Goal: Information Seeking & Learning: Learn about a topic

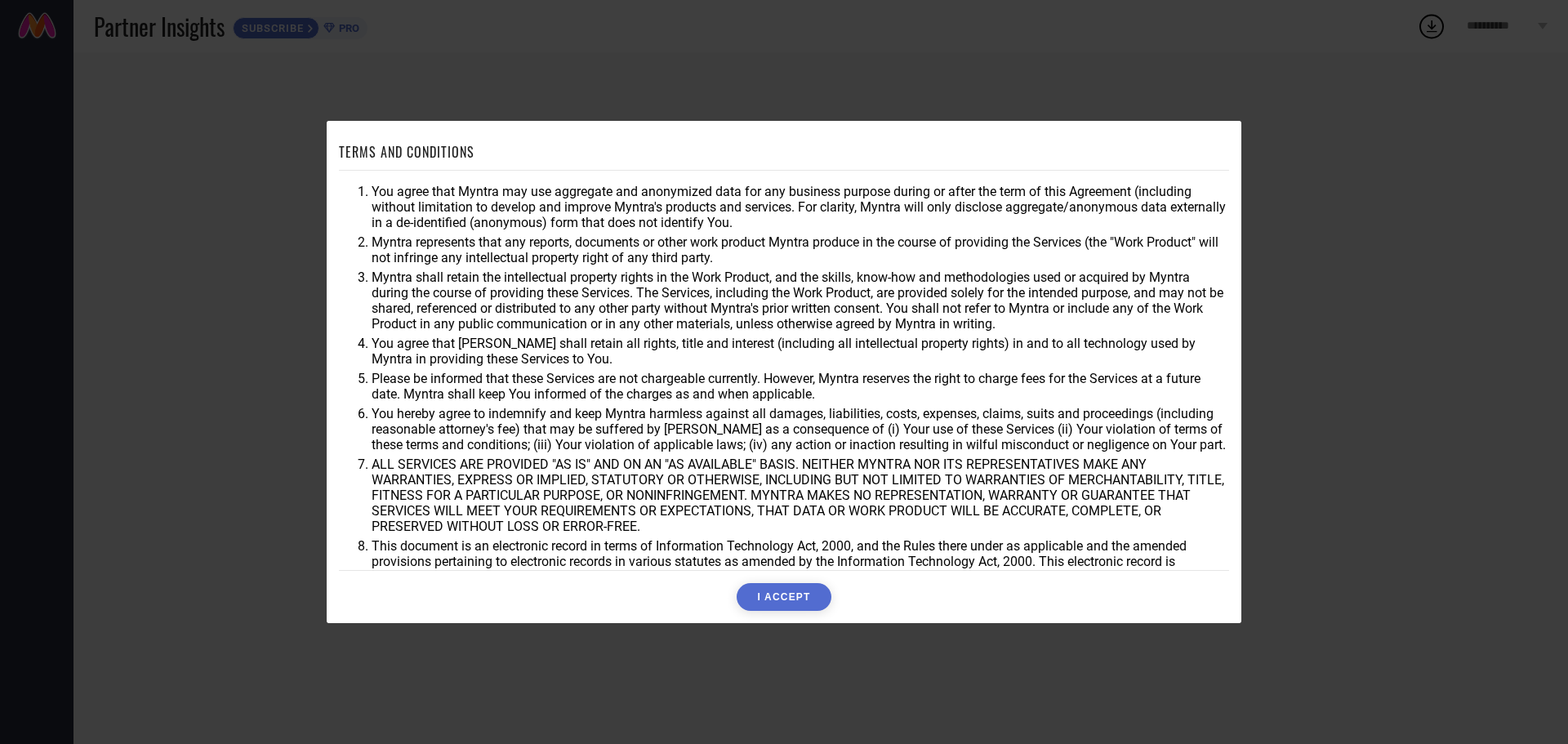
click at [792, 600] on button "I ACCEPT" at bounding box center [783, 597] width 94 height 27
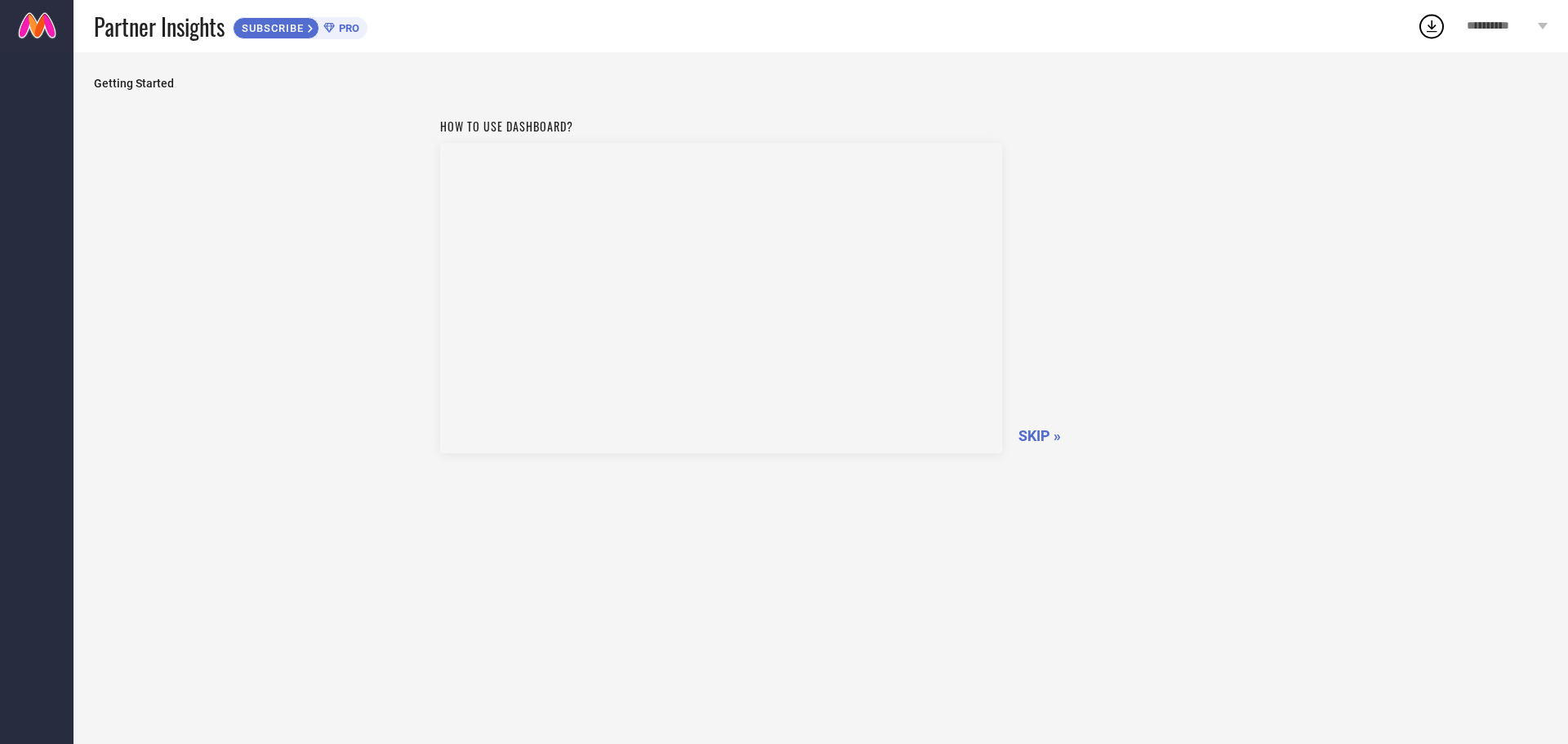
click at [1045, 433] on span "SKIP »" at bounding box center [1039, 435] width 42 height 17
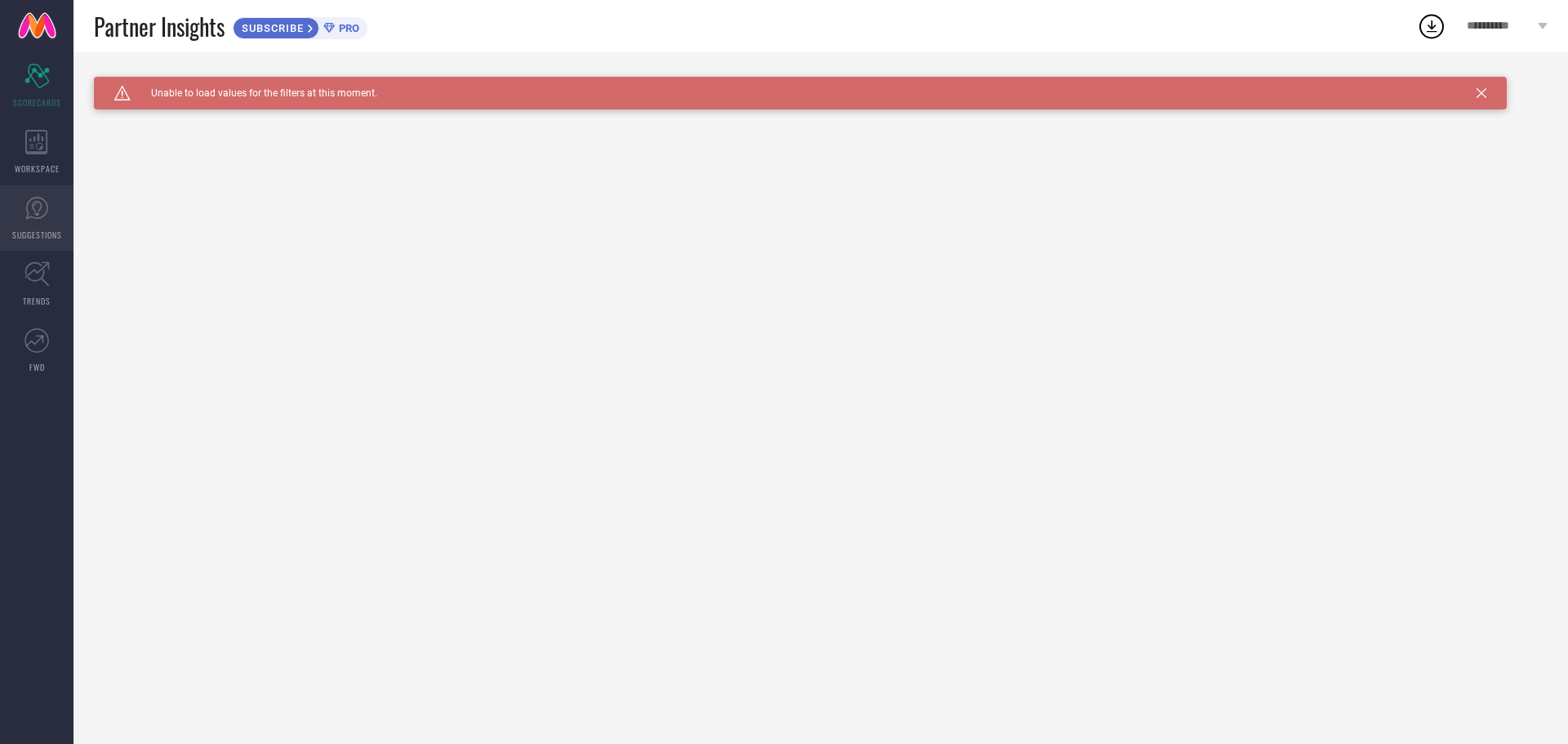
click at [42, 207] on icon at bounding box center [37, 208] width 10 height 15
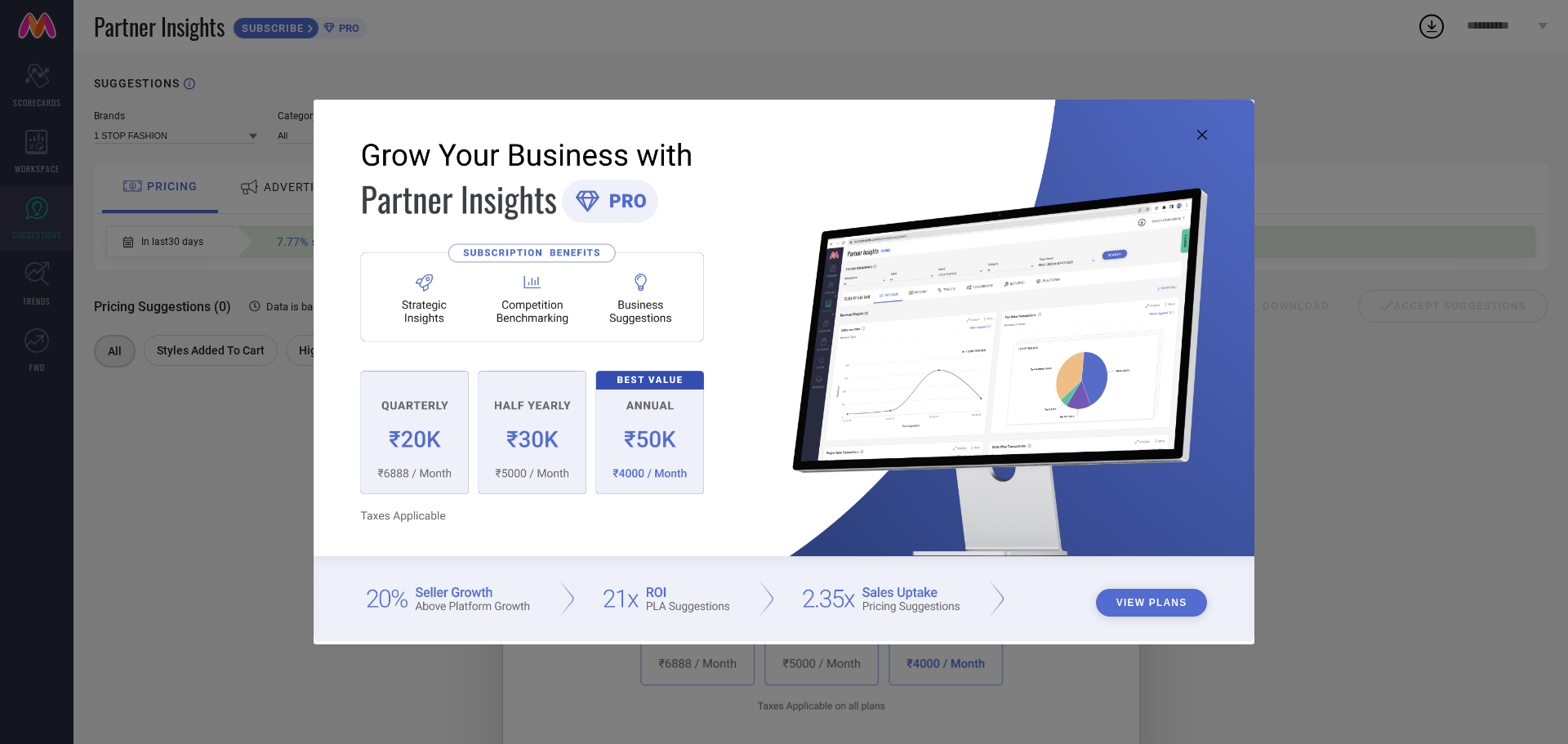
click at [1163, 592] on button "View Plans" at bounding box center [1151, 602] width 111 height 27
click at [1197, 135] on icon at bounding box center [1202, 134] width 10 height 10
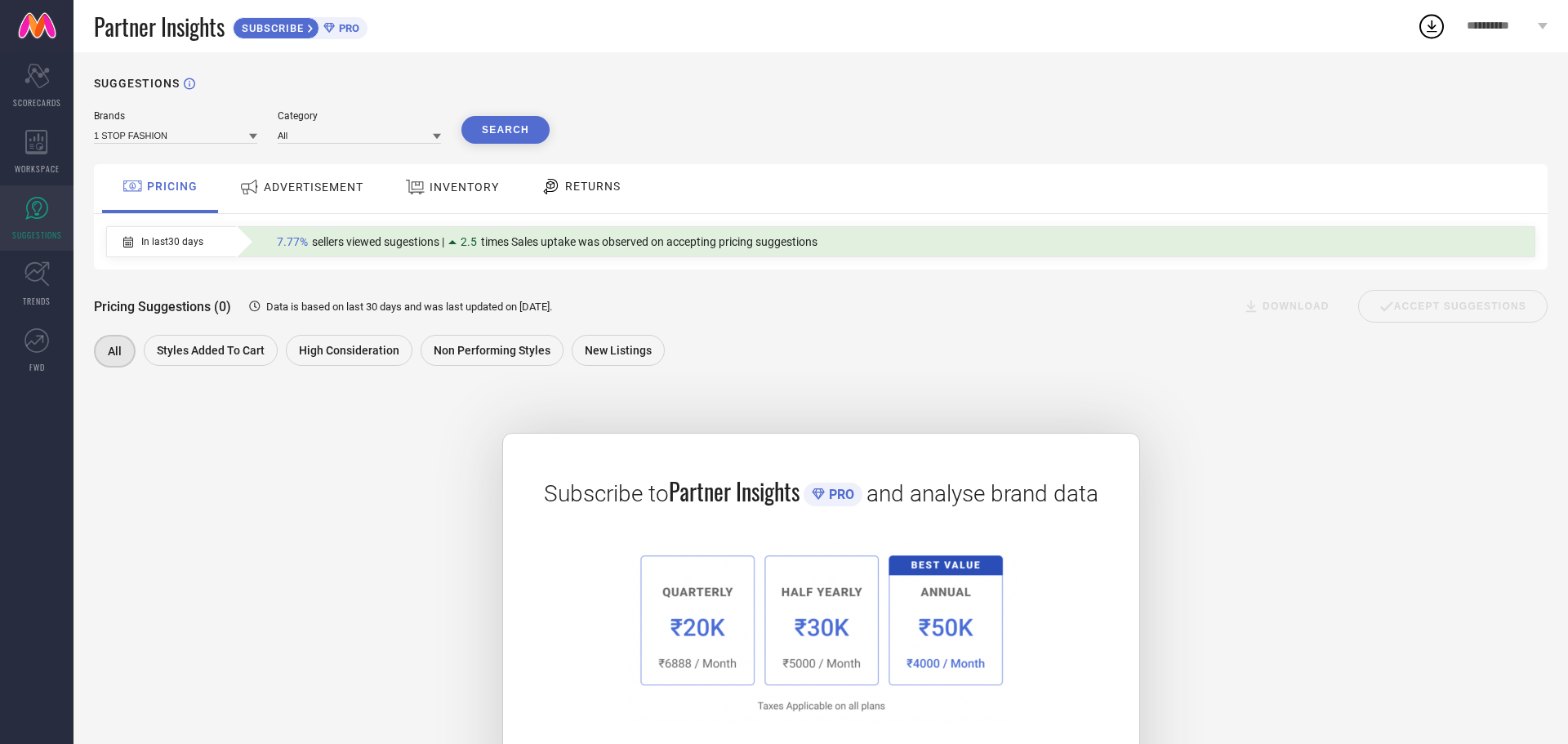
click at [280, 198] on div "ADVERTISEMENT" at bounding box center [301, 187] width 132 height 29
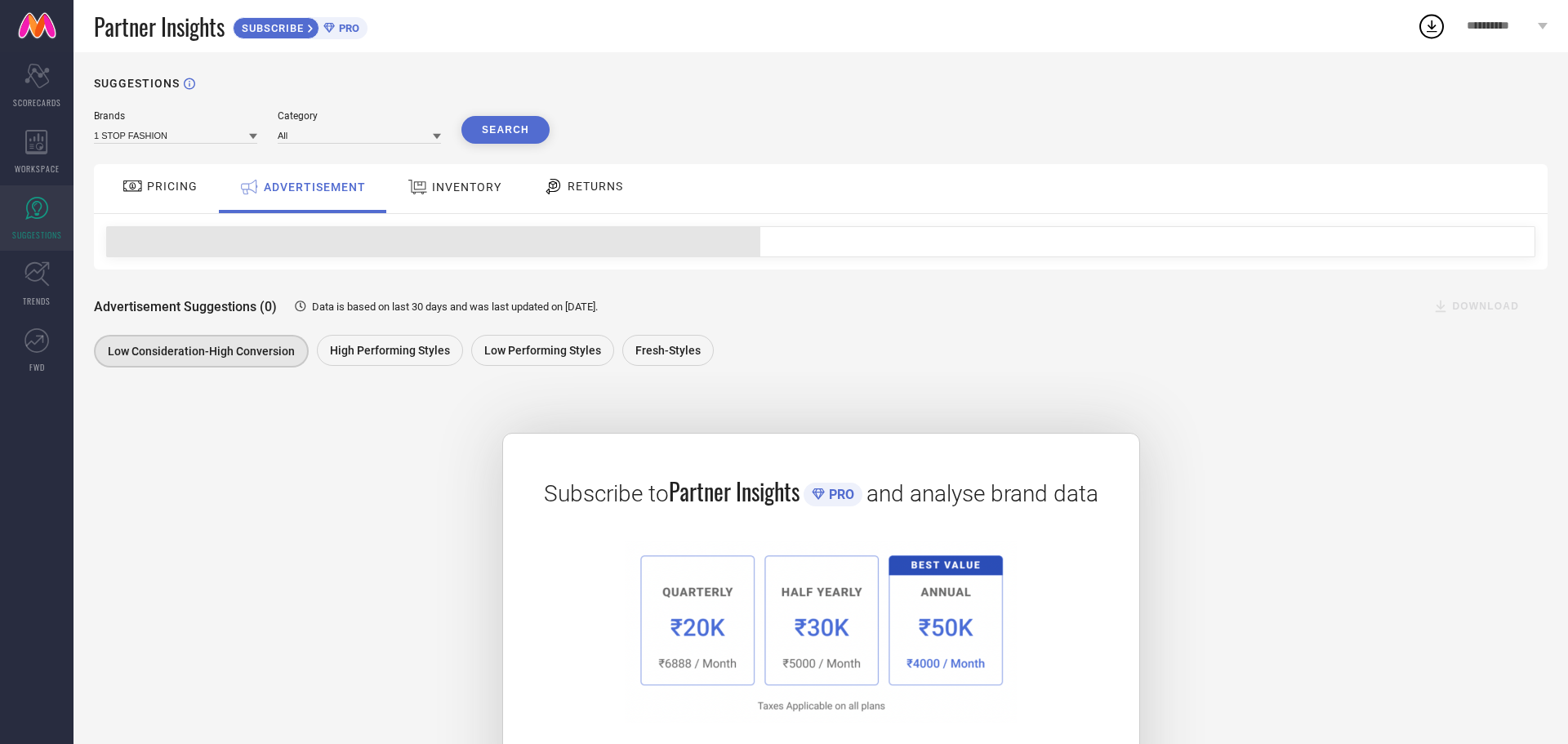
click at [667, 387] on div "Brands 1 STOP FASHION Category All Search PRICING ADVERTISEMENT INVENTORY RETUR…" at bounding box center [821, 462] width 1454 height 705
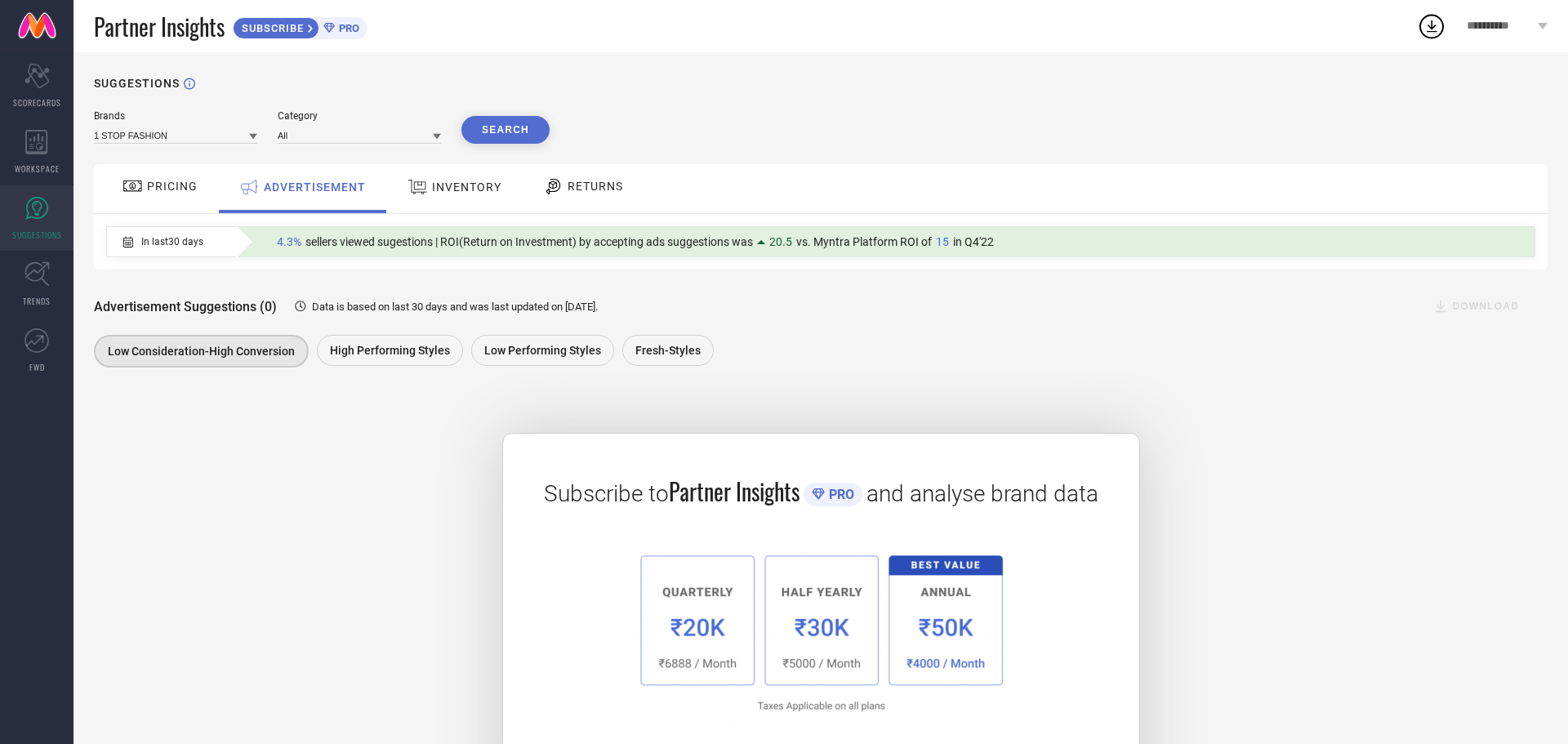
click at [149, 188] on span "PRICING" at bounding box center [172, 186] width 50 height 13
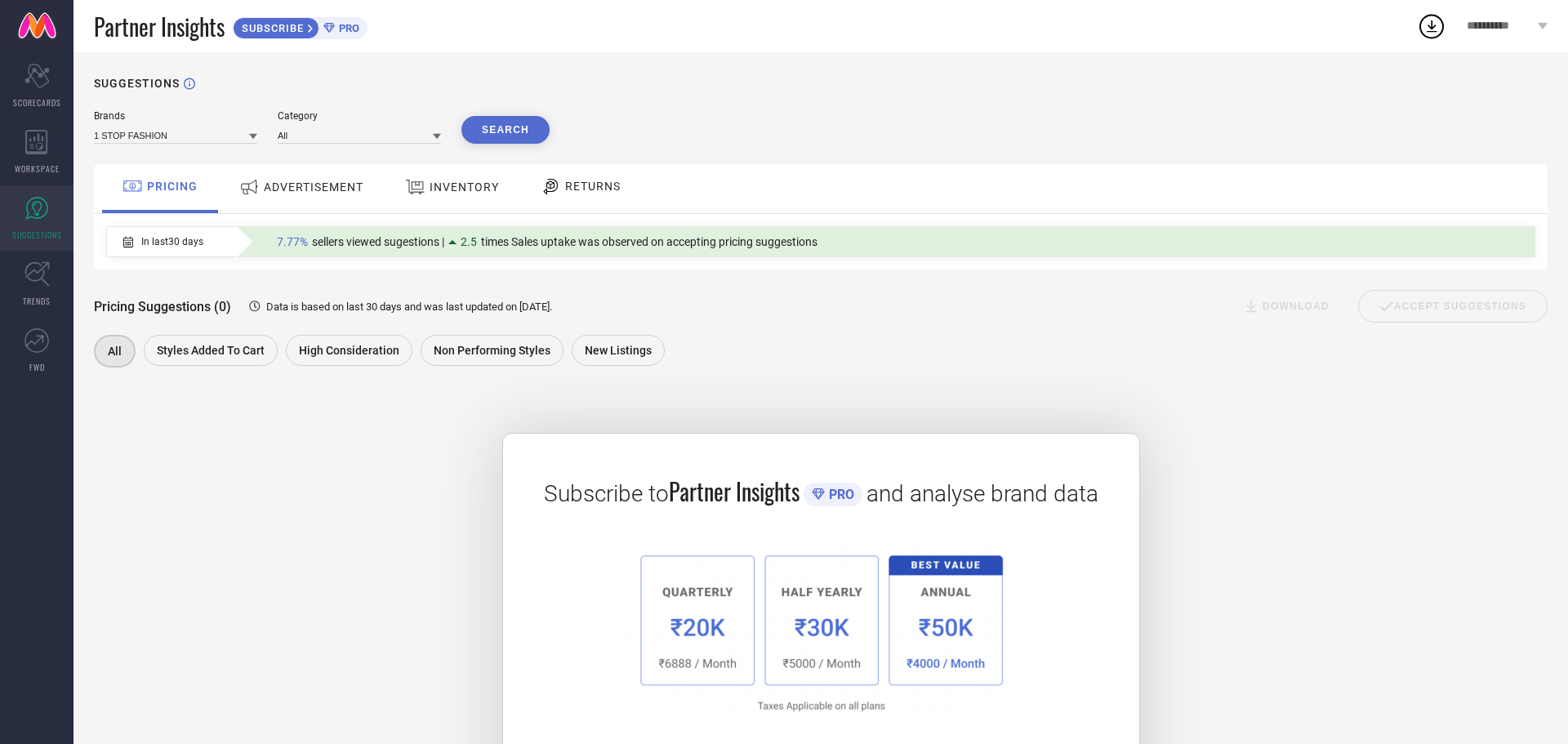
click at [589, 197] on div "RETURNS" at bounding box center [580, 186] width 89 height 27
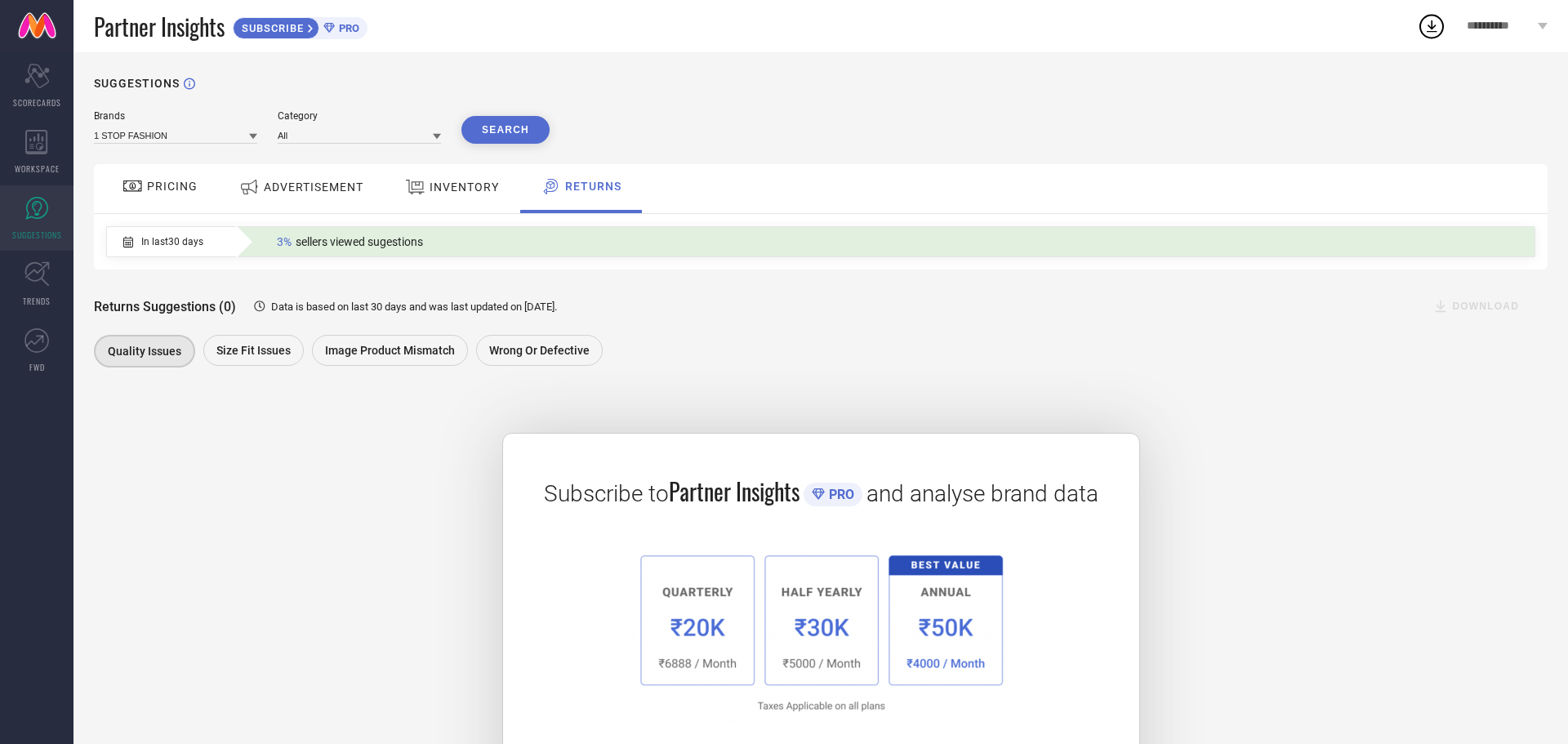
click at [420, 187] on icon at bounding box center [415, 186] width 20 height 21
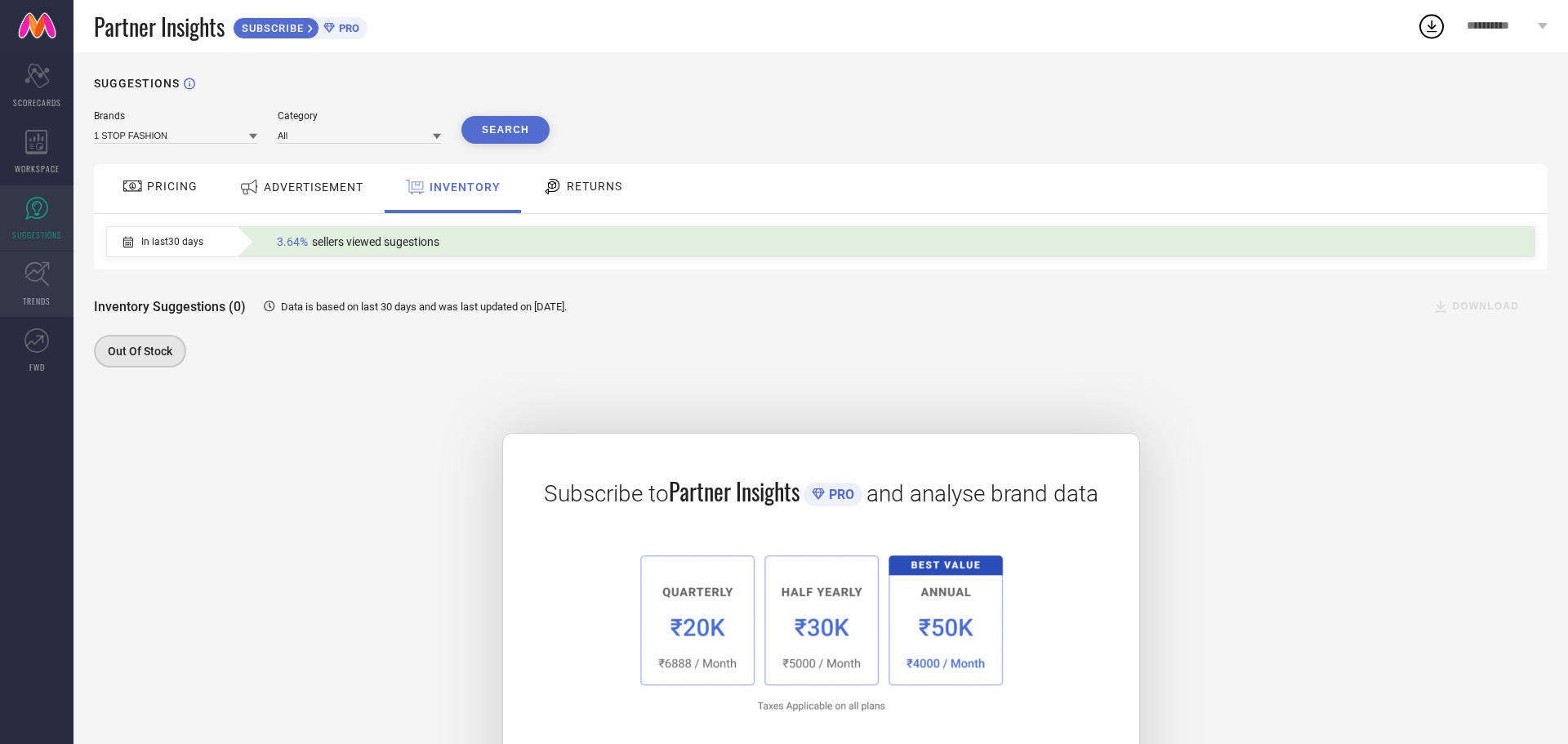
click at [0, 292] on link "TRENDS" at bounding box center [37, 283] width 73 height 65
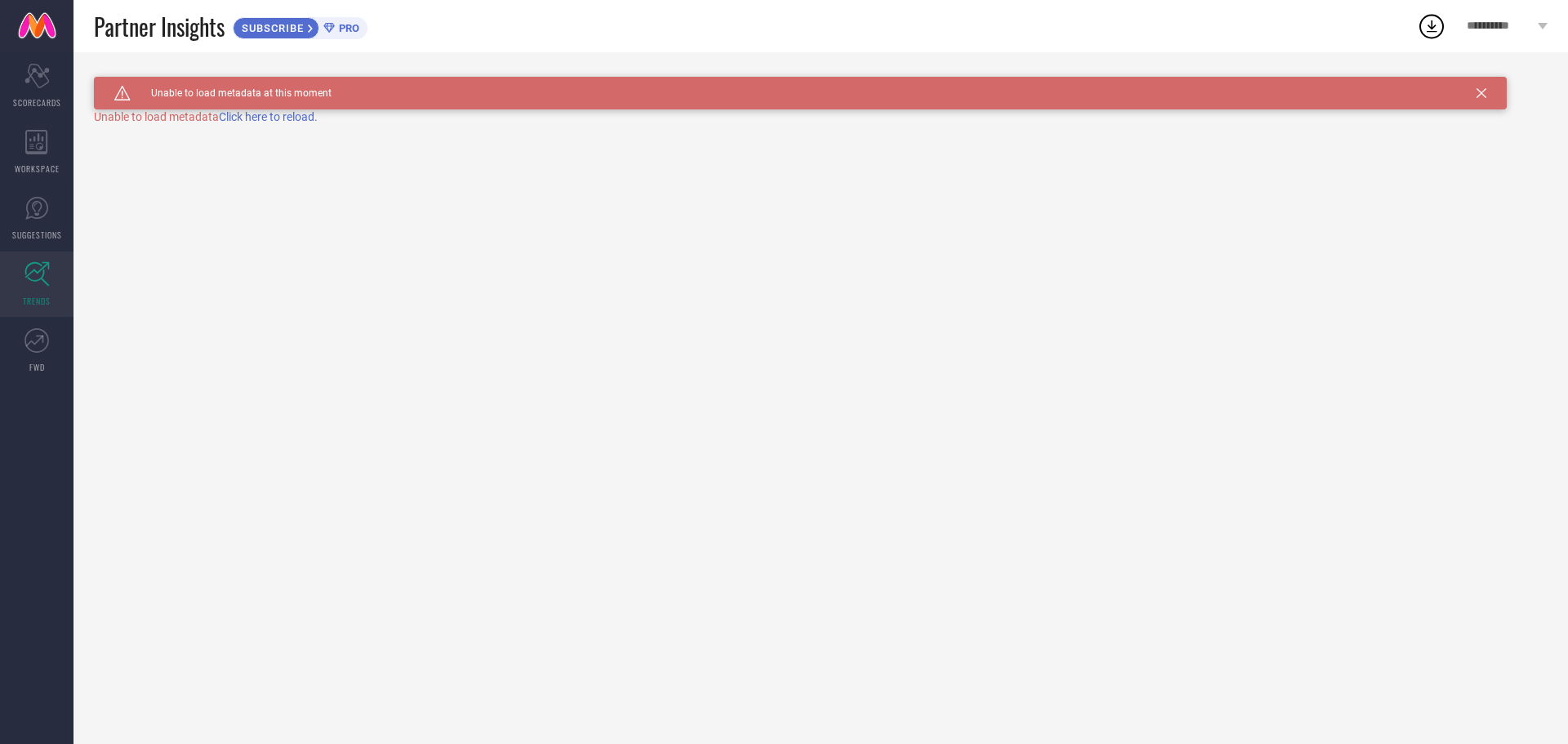
click at [0, 292] on link "TRENDS" at bounding box center [37, 283] width 73 height 65
click at [12, 361] on link "FWD" at bounding box center [37, 350] width 73 height 65
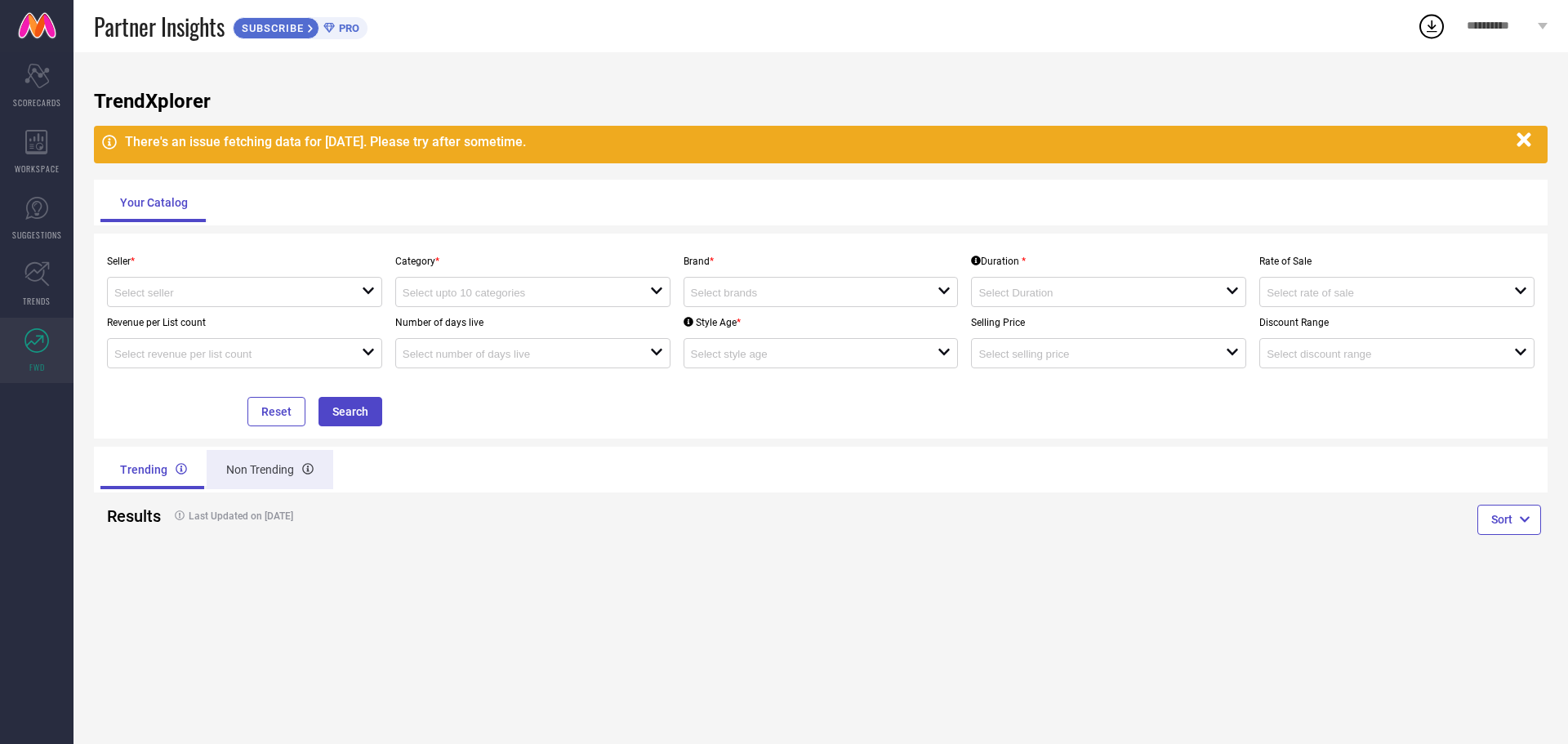
click at [266, 473] on div "Non Trending" at bounding box center [270, 469] width 127 height 39
click at [148, 454] on div "Trending" at bounding box center [152, 469] width 103 height 39
click at [25, 95] on div "Scorecard SCORECARDS" at bounding box center [37, 85] width 73 height 65
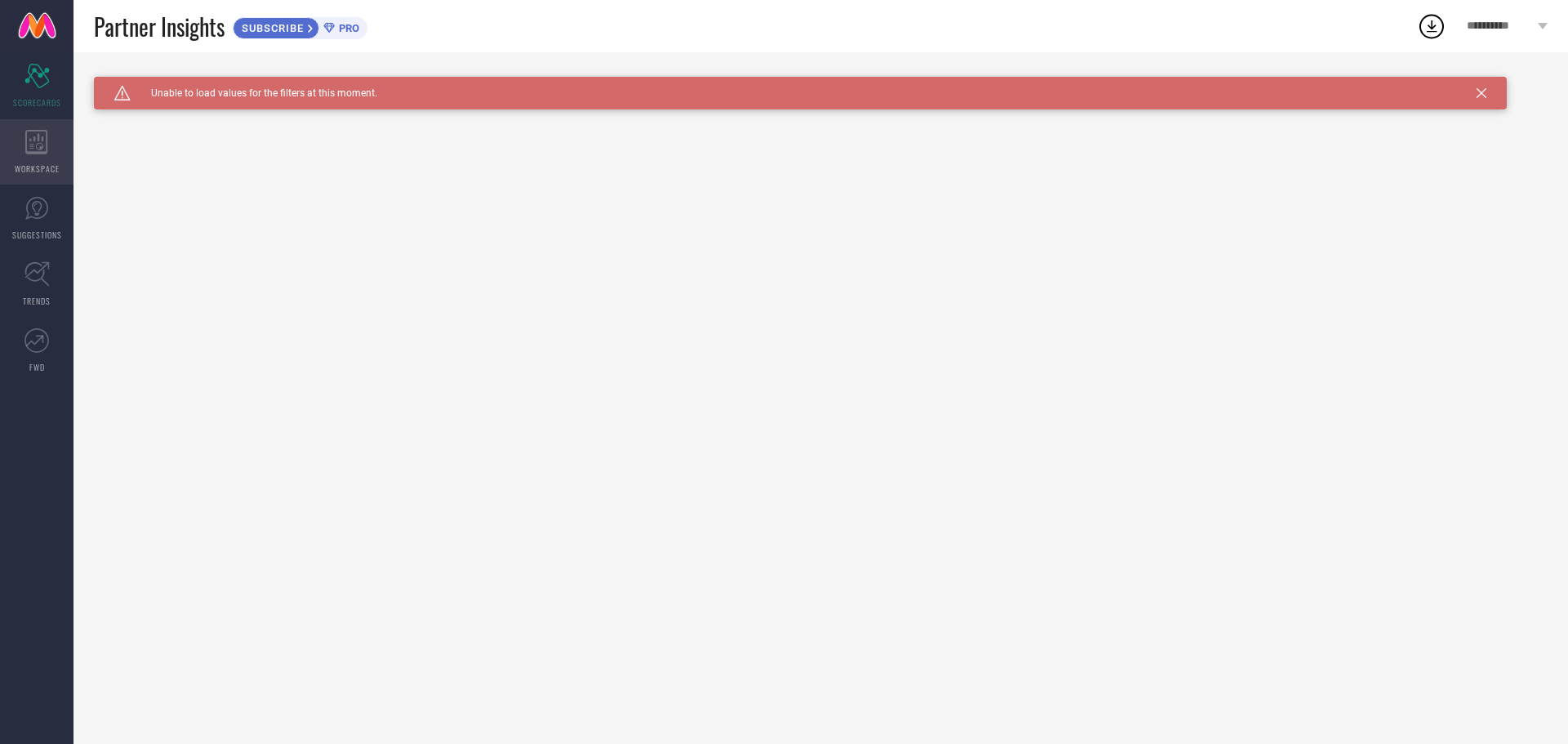
click at [22, 163] on span "WORKSPACE" at bounding box center [37, 168] width 45 height 12
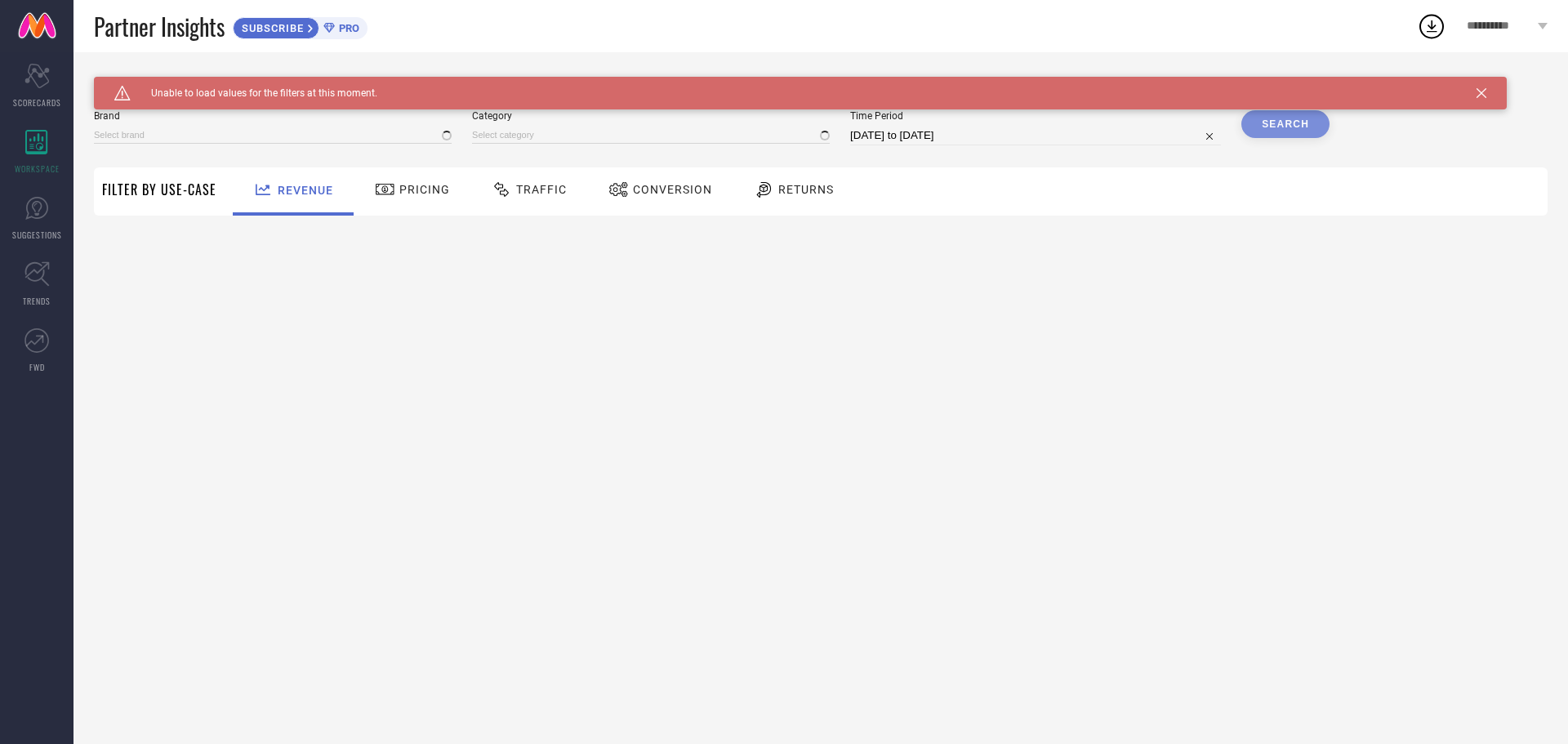
type input "1 STOP FASHION"
type input "All"
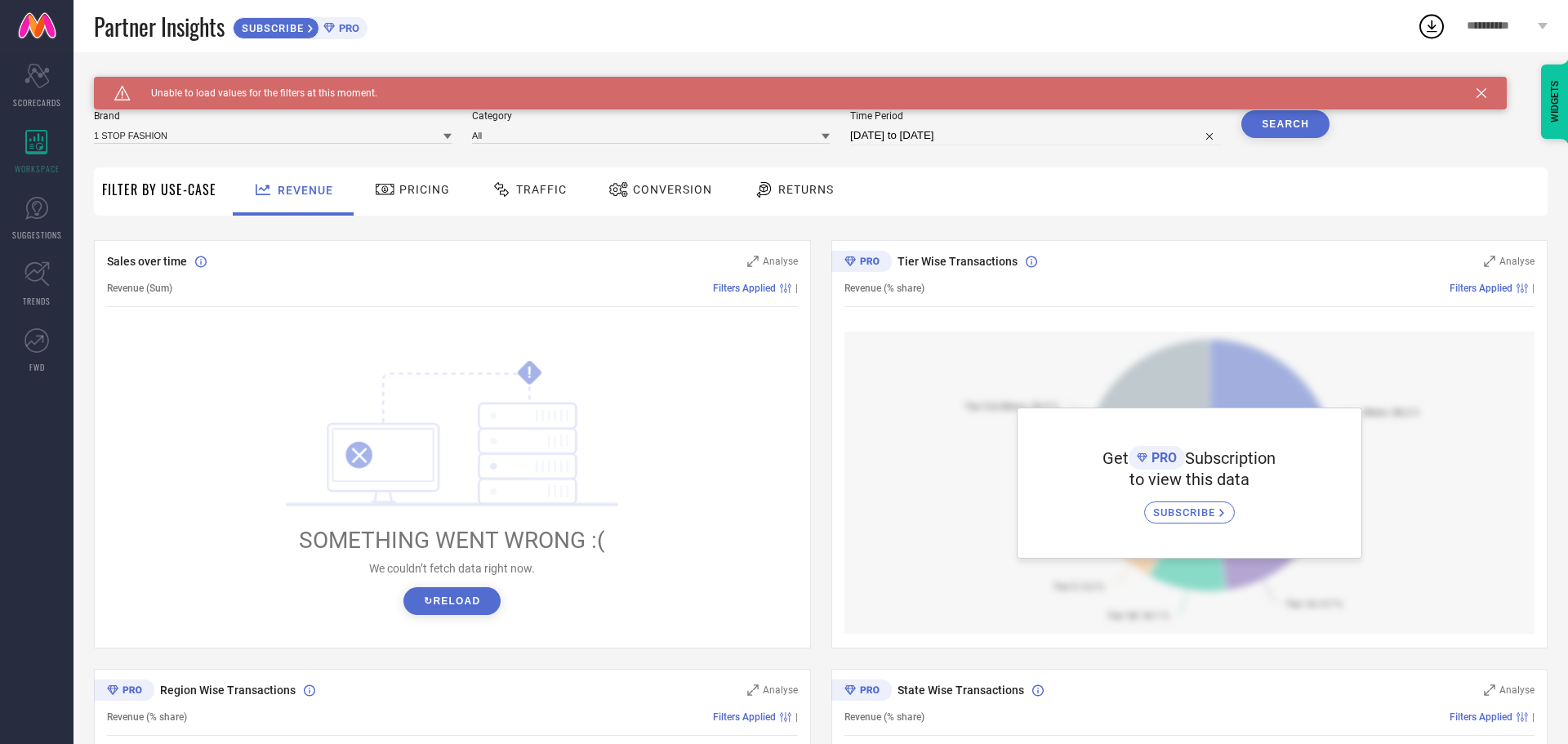
click at [456, 611] on button "↻ Reload" at bounding box center [451, 601] width 97 height 27
